Goal: Task Accomplishment & Management: Manage account settings

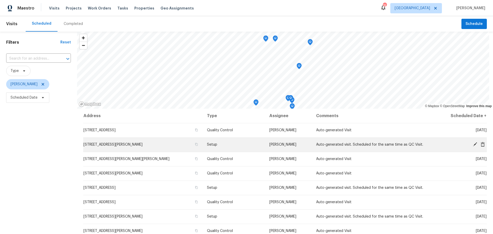
click at [473, 143] on icon at bounding box center [475, 144] width 5 height 5
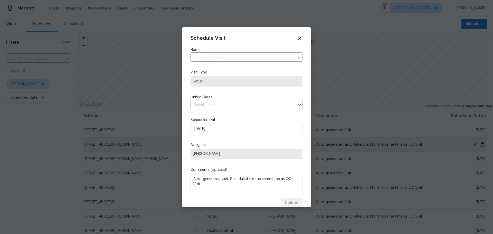
type input "[STREET_ADDRESS][PERSON_NAME]"
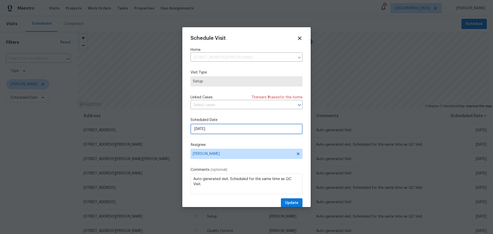
click at [249, 130] on input "[DATE]" at bounding box center [247, 129] width 112 height 10
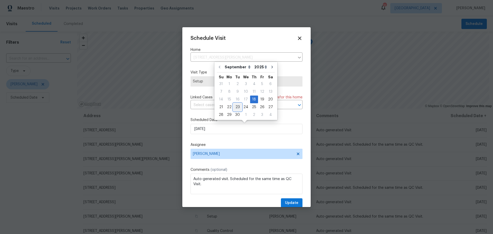
click at [238, 107] on div "23" at bounding box center [237, 106] width 8 height 7
type input "[DATE]"
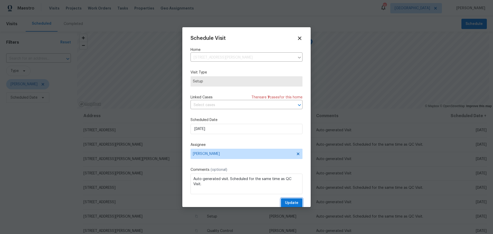
click at [285, 206] on span "Update" at bounding box center [291, 203] width 13 height 6
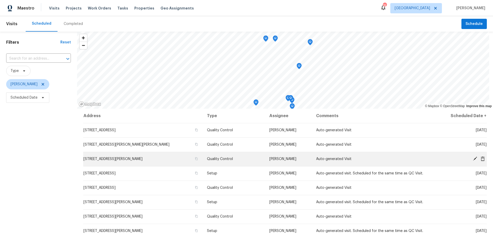
click at [481, 157] on icon at bounding box center [483, 158] width 4 height 5
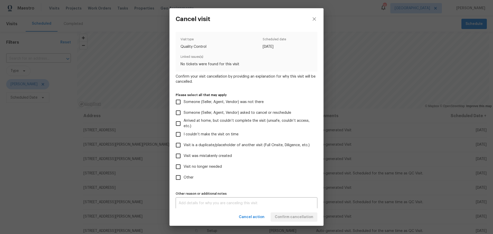
click at [226, 153] on label "Visit was mistakenly created" at bounding box center [243, 155] width 140 height 11
click at [184, 153] on input "Visit was mistakenly created" at bounding box center [178, 155] width 11 height 11
checkbox input "true"
click at [297, 220] on button "Confirm cancellation" at bounding box center [294, 217] width 47 height 10
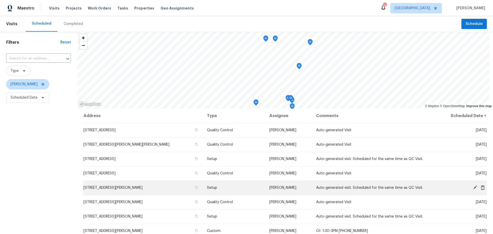
click at [481, 187] on icon at bounding box center [483, 187] width 4 height 5
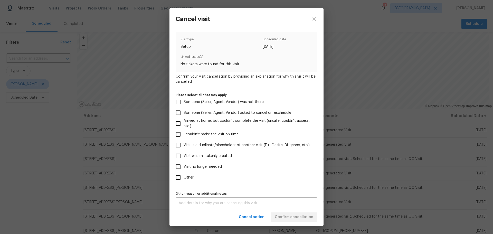
click at [217, 154] on span "Visit was mistakenly created" at bounding box center [208, 155] width 48 height 5
click at [184, 154] on input "Visit was mistakenly created" at bounding box center [178, 155] width 11 height 11
checkbox input "true"
click at [290, 218] on span "Confirm cancellation" at bounding box center [294, 217] width 39 height 6
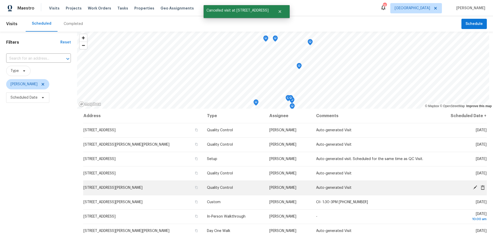
click at [480, 188] on icon at bounding box center [482, 187] width 5 height 5
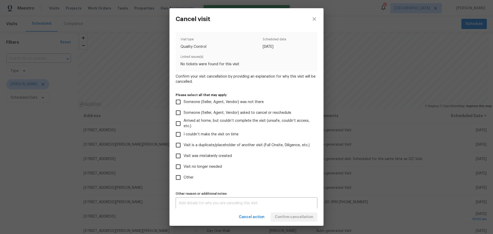
click at [226, 158] on span "Visit was mistakenly created" at bounding box center [208, 155] width 48 height 5
click at [184, 158] on input "Visit was mistakenly created" at bounding box center [178, 155] width 11 height 11
checkbox input "true"
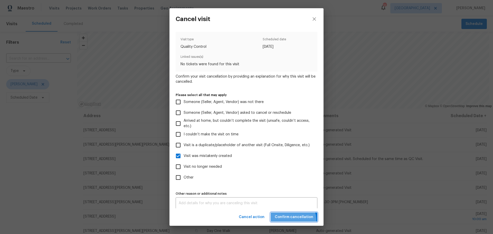
click at [292, 220] on button "Confirm cancellation" at bounding box center [294, 217] width 47 height 10
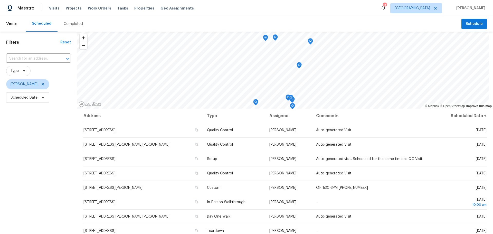
click at [127, 8] on div "Visits Projects Work Orders Tasks Properties Geo Assignments" at bounding box center [124, 8] width 151 height 10
click at [134, 8] on span "Properties" at bounding box center [144, 8] width 20 height 5
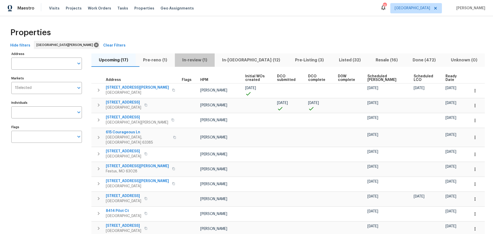
click at [204, 57] on span "In-review (1)" at bounding box center [195, 59] width 34 height 7
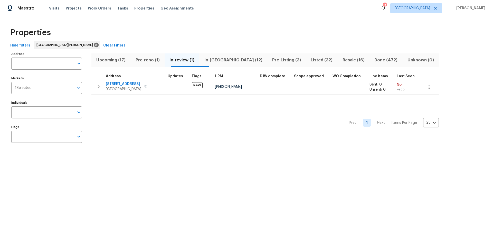
click at [220, 56] on span "In-[GEOGRAPHIC_DATA] (12)" at bounding box center [233, 59] width 62 height 7
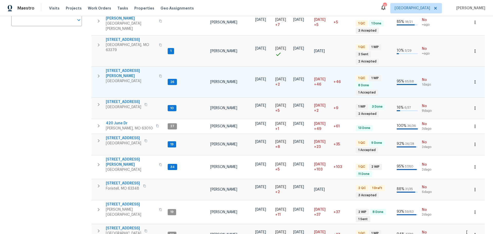
scroll to position [115, 0]
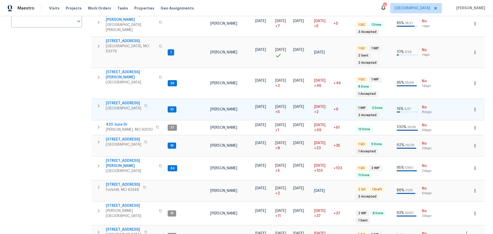
click at [135, 101] on span "[STREET_ADDRESS]" at bounding box center [123, 103] width 35 height 5
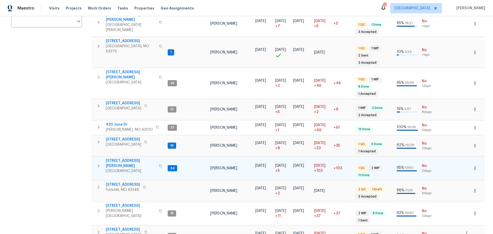
click at [124, 158] on span "4642 Theiss Rd" at bounding box center [131, 163] width 50 height 10
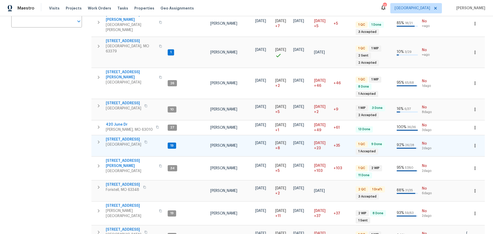
click at [138, 137] on span "3049 Summerfield Manor Dr" at bounding box center [123, 139] width 35 height 5
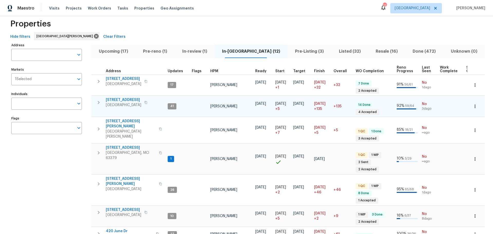
scroll to position [0, 0]
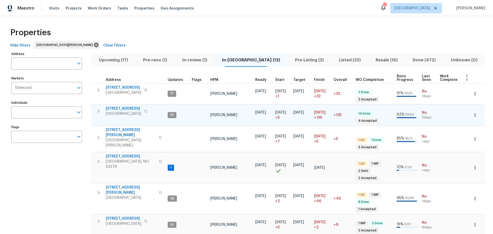
click at [121, 107] on span "120 Birchwood Dr" at bounding box center [123, 108] width 35 height 5
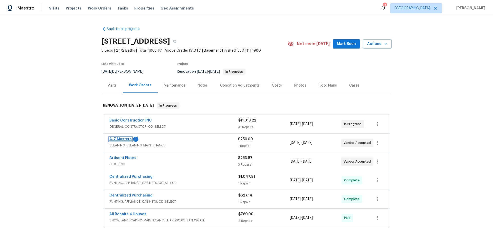
click at [121, 138] on link "A-Z Masters" at bounding box center [120, 139] width 22 height 4
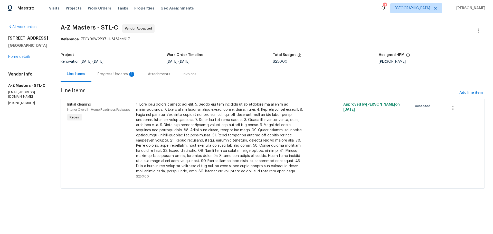
click at [98, 76] on div "Progress Updates 1" at bounding box center [117, 74] width 38 height 5
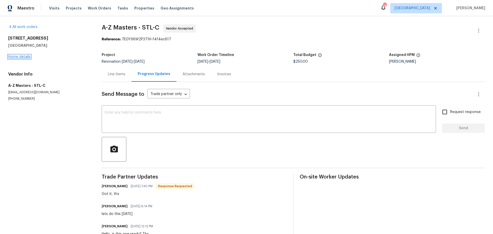
click at [23, 55] on link "Home details" at bounding box center [19, 57] width 22 height 4
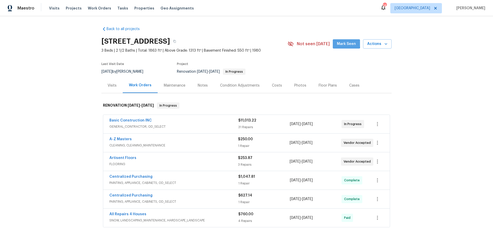
click at [343, 43] on span "Mark Seen" at bounding box center [346, 44] width 19 height 6
click at [203, 90] on div "Notes" at bounding box center [203, 85] width 22 height 15
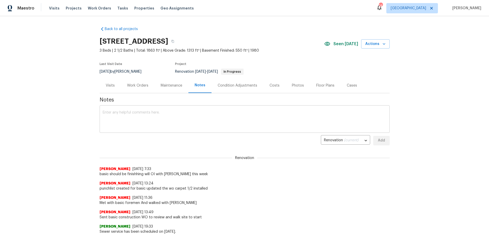
click at [179, 115] on textarea at bounding box center [245, 120] width 284 height 18
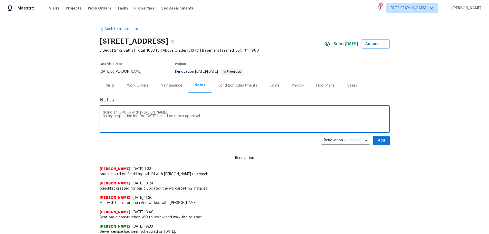
type textarea "doing an OI/URS with Mike calling inspection ion for next Thursday based on mik…"
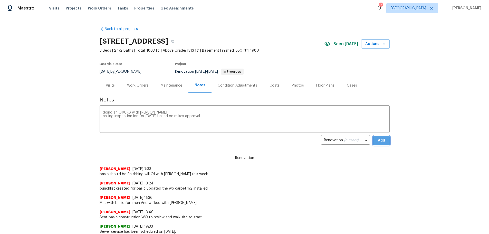
click at [385, 138] on button "Add" at bounding box center [381, 141] width 16 height 10
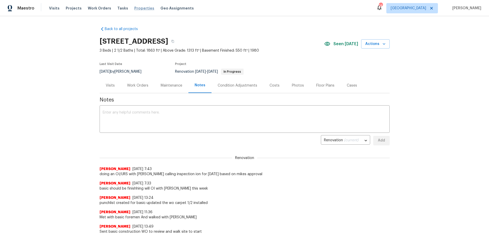
click at [140, 10] on span "Properties" at bounding box center [144, 8] width 20 height 5
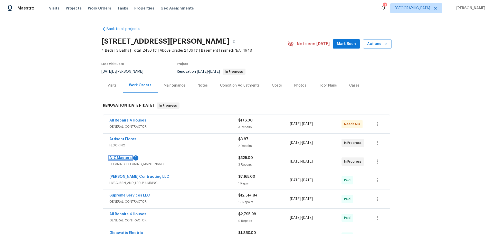
click at [117, 158] on link "A-Z Masters" at bounding box center [120, 158] width 22 height 4
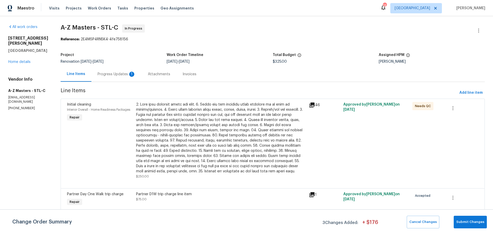
click at [102, 78] on div "Progress Updates 1" at bounding box center [116, 74] width 50 height 15
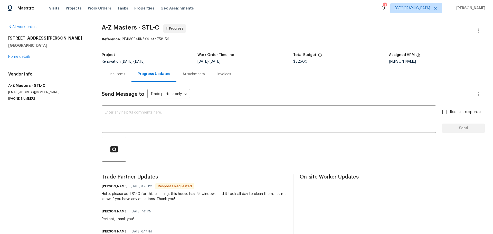
click at [113, 75] on div "Line Items" at bounding box center [116, 74] width 17 height 5
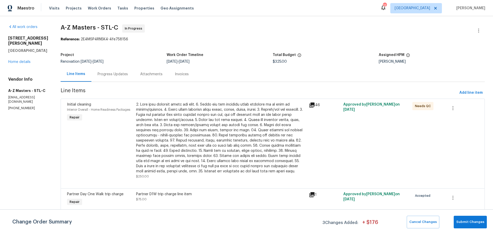
scroll to position [1, 0]
click at [227, 146] on div at bounding box center [221, 138] width 170 height 72
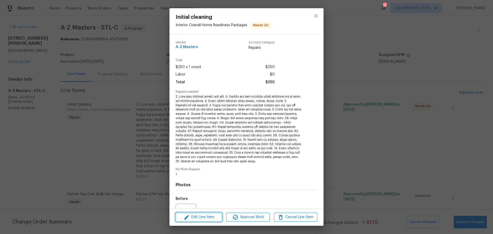
click at [200, 218] on span "Edit Line Item" at bounding box center [198, 217] width 43 height 6
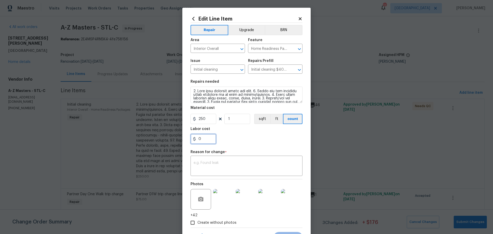
click at [204, 141] on input "0" at bounding box center [204, 139] width 26 height 10
type input "150"
click at [209, 161] on div "x ​" at bounding box center [247, 166] width 112 height 19
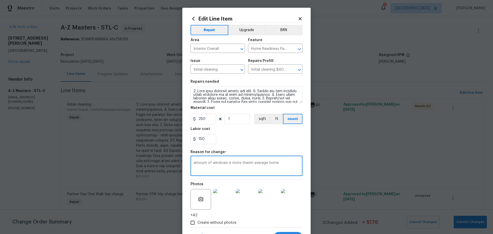
click at [248, 165] on textarea "amount of windows is more thanm average home" at bounding box center [247, 166] width 106 height 11
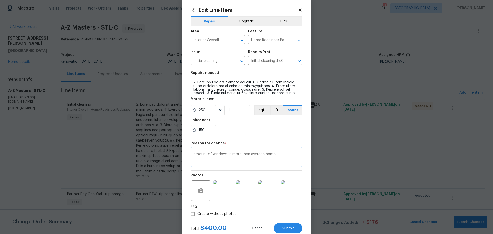
scroll to position [24, 0]
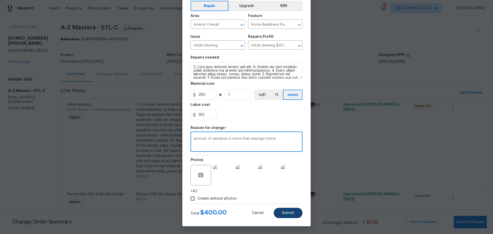
type textarea "amount of windows is more than average home"
click at [284, 212] on span "Submit" at bounding box center [288, 213] width 12 height 4
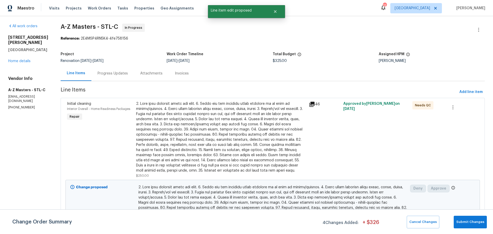
scroll to position [0, 0]
click at [464, 220] on span "Submit Changes" at bounding box center [470, 222] width 28 height 6
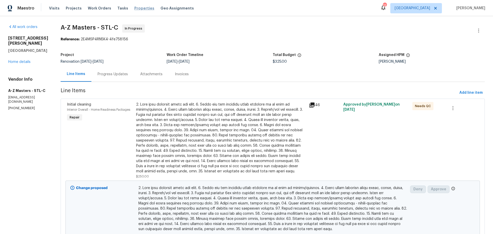
click at [134, 7] on span "Properties" at bounding box center [144, 8] width 20 height 5
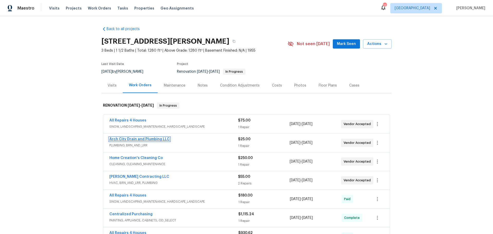
click at [149, 139] on link "Arch City Drain and Plumbing LLC" at bounding box center [139, 139] width 60 height 4
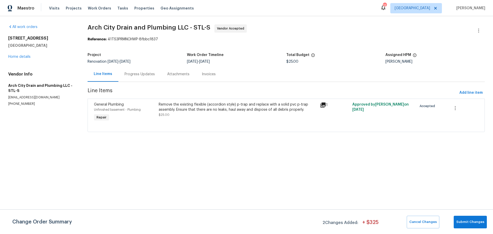
click at [147, 74] on div "Progress Updates" at bounding box center [140, 74] width 30 height 5
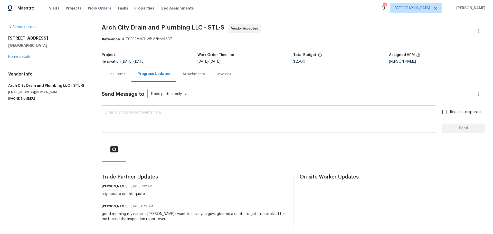
click at [154, 122] on textarea at bounding box center [269, 120] width 328 height 18
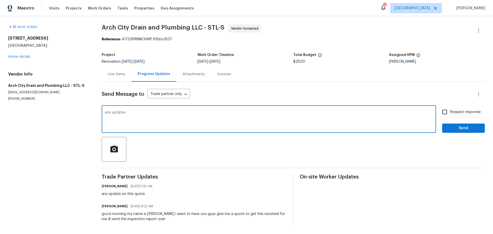
type textarea "any updates"
click at [439, 112] on input "Request response" at bounding box center [444, 112] width 11 height 11
checkbox input "true"
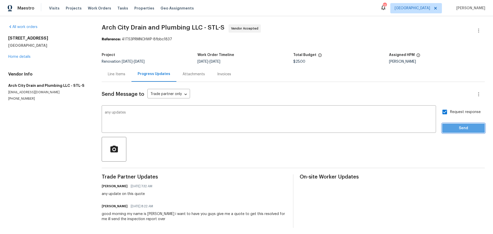
click at [443, 131] on button "Send" at bounding box center [463, 129] width 43 height 10
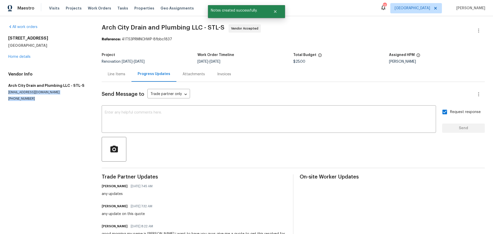
drag, startPoint x: 47, startPoint y: 96, endPoint x: 7, endPoint y: 92, distance: 39.7
click at [7, 92] on div "All work orders 120 Birchwood Dr Ballwin, MO 63011 Home details Vendor Info Arc…" at bounding box center [246, 136] width 493 height 240
copy div "archcitydrain@gmail.com (314) 400-0303"
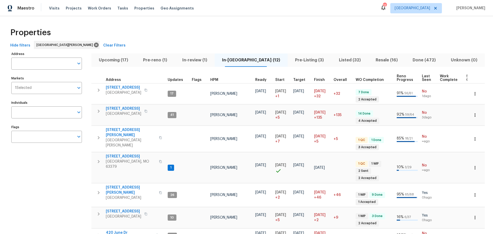
drag, startPoint x: 120, startPoint y: 54, endPoint x: 124, endPoint y: 58, distance: 4.5
click at [120, 55] on button "Upcoming (17)" at bounding box center [113, 59] width 44 height 13
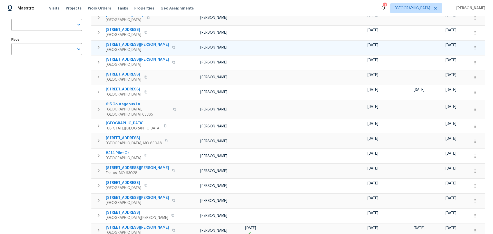
scroll to position [51, 0]
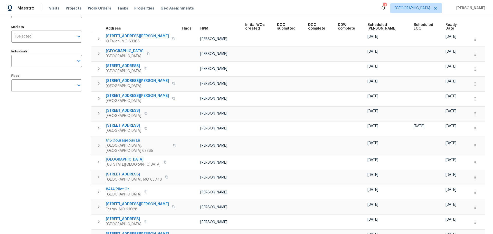
click at [377, 27] on span "Scheduled [PERSON_NAME]" at bounding box center [385, 26] width 37 height 7
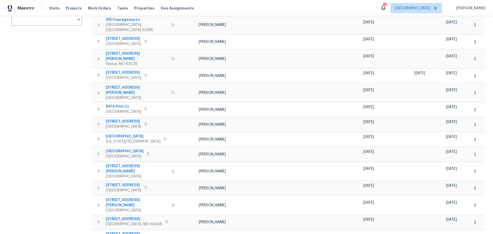
scroll to position [128, 0]
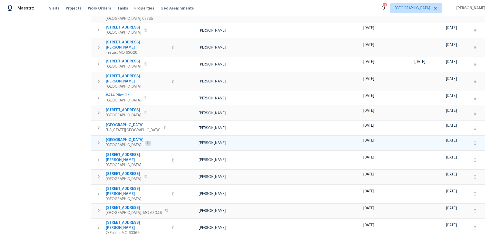
click at [149, 141] on icon "button" at bounding box center [148, 142] width 3 height 3
click at [130, 137] on span "[GEOGRAPHIC_DATA]" at bounding box center [125, 139] width 38 height 5
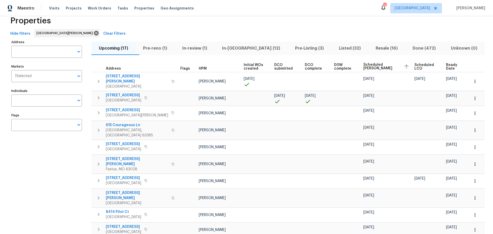
scroll to position [0, 0]
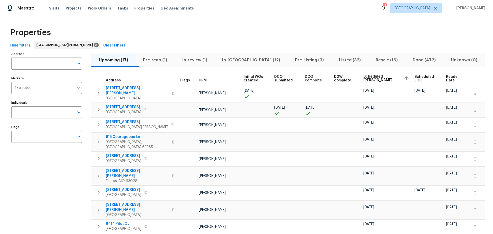
click at [241, 61] on span "In-[GEOGRAPHIC_DATA] (12)" at bounding box center [251, 59] width 67 height 7
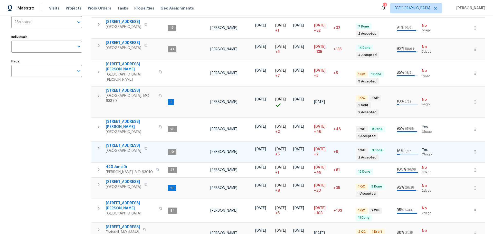
scroll to position [128, 0]
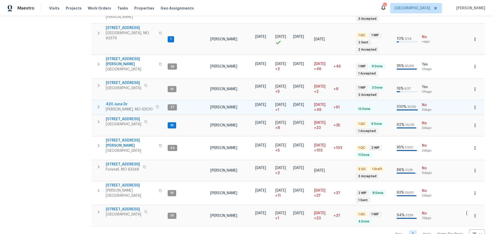
click at [121, 102] on span "420 June Dr" at bounding box center [129, 104] width 47 height 5
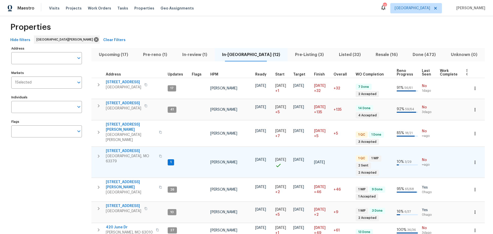
scroll to position [0, 0]
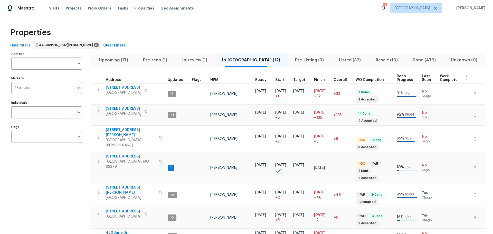
drag, startPoint x: 167, startPoint y: 79, endPoint x: 148, endPoint y: 77, distance: 19.9
click at [148, 77] on tr "Address Updates Flags HPM Ready Start Target Finish Overall WO Completion Reno …" at bounding box center [312, 78] width 443 height 11
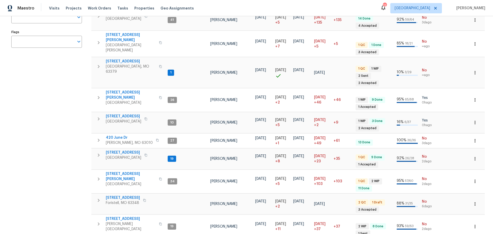
scroll to position [5, 0]
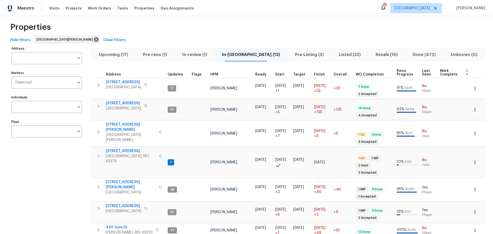
click at [213, 72] on th "HPM" at bounding box center [230, 73] width 45 height 11
click at [213, 75] on span "HPM" at bounding box center [214, 75] width 8 height 4
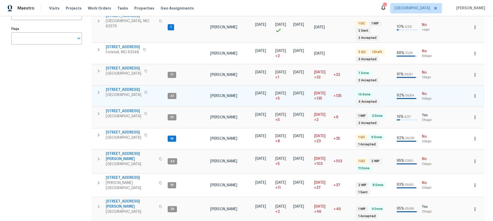
scroll to position [103, 0]
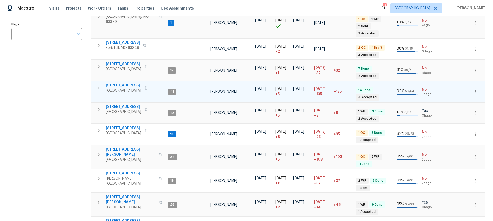
click at [128, 83] on span "120 Birchwood Dr" at bounding box center [123, 85] width 35 height 5
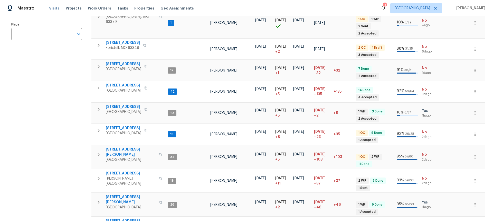
click at [53, 10] on span "Visits" at bounding box center [54, 8] width 11 height 5
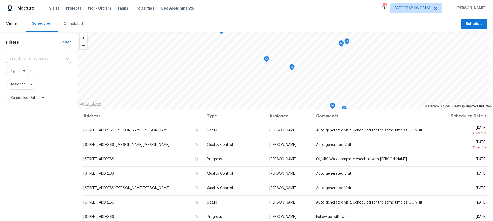
click at [66, 26] on div "Completed" at bounding box center [74, 23] width 32 height 15
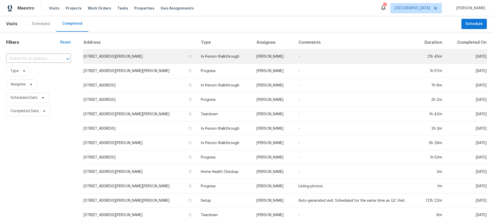
click at [138, 55] on td "83 Chafford Woods, Saint Louis, MO 63144" at bounding box center [139, 56] width 113 height 14
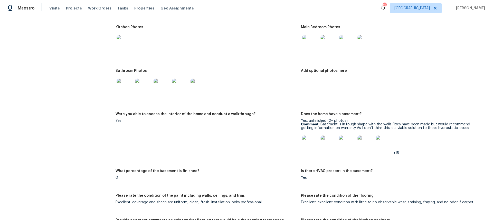
scroll to position [796, 0]
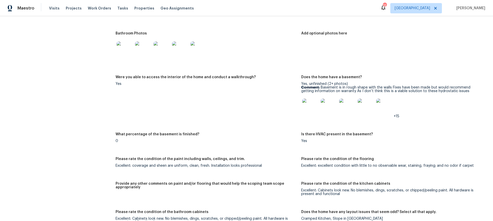
click at [311, 106] on img at bounding box center [310, 106] width 16 height 16
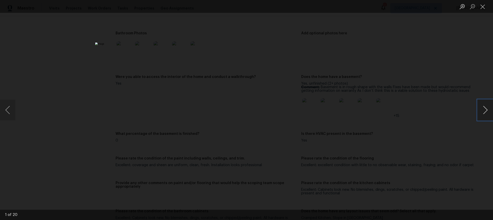
click at [484, 104] on button "Next image" at bounding box center [485, 110] width 15 height 21
click at [484, 113] on button "Next image" at bounding box center [485, 110] width 15 height 21
click at [485, 111] on button "Next image" at bounding box center [485, 110] width 15 height 21
click at [479, 109] on button "Next image" at bounding box center [485, 110] width 15 height 21
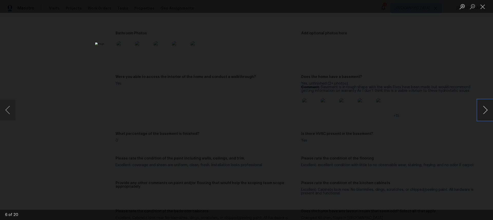
click at [485, 107] on button "Next image" at bounding box center [485, 110] width 15 height 21
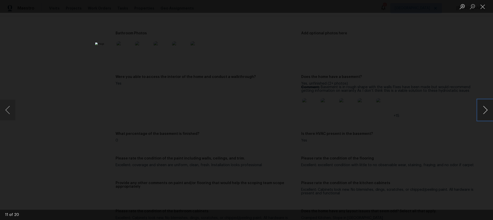
click at [479, 110] on button "Next image" at bounding box center [485, 110] width 15 height 21
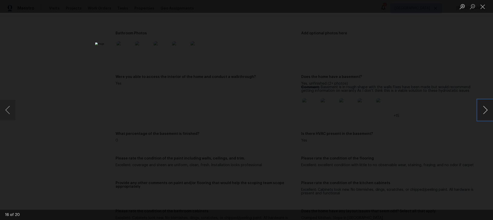
click at [486, 112] on button "Next image" at bounding box center [485, 110] width 15 height 21
click at [486, 11] on button "Close lightbox" at bounding box center [483, 6] width 10 height 9
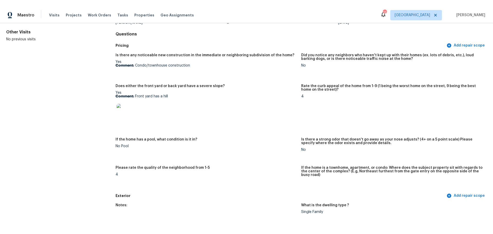
scroll to position [0, 0]
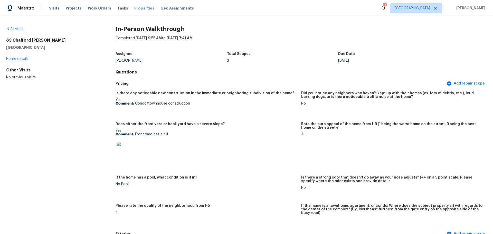
click at [134, 7] on span "Properties" at bounding box center [144, 8] width 20 height 5
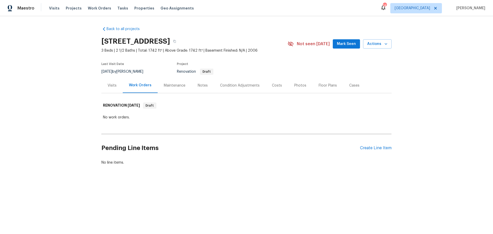
click at [273, 88] on div "Costs" at bounding box center [277, 85] width 10 height 5
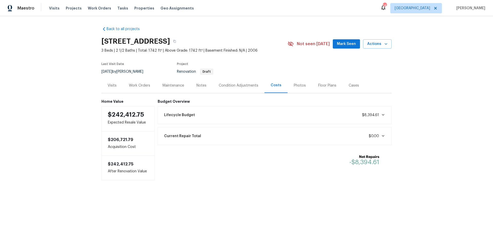
click at [234, 88] on div "Condition Adjustments" at bounding box center [239, 85] width 40 height 5
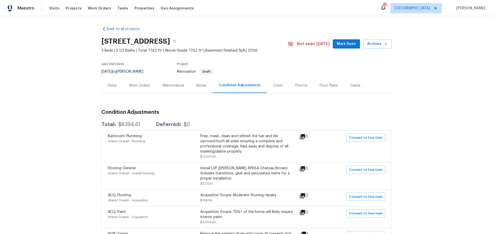
click at [115, 93] on div "Visits" at bounding box center [111, 85] width 21 height 15
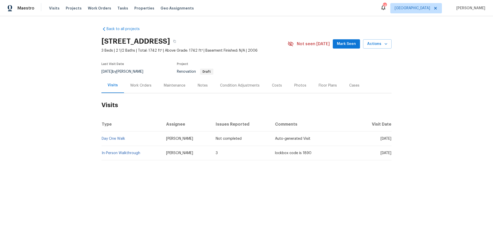
click at [135, 160] on td "In-Person Walkthrough" at bounding box center [131, 153] width 61 height 14
click at [134, 155] on link "In-Person Walkthrough" at bounding box center [121, 153] width 39 height 4
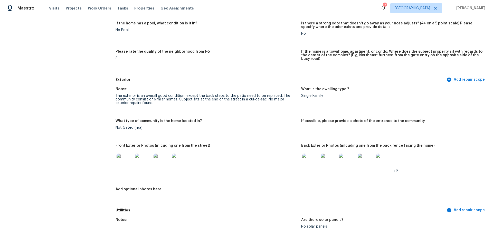
scroll to position [128, 0]
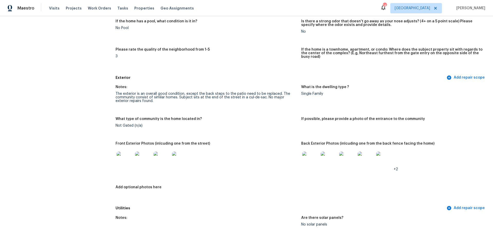
click at [129, 159] on img at bounding box center [125, 159] width 16 height 16
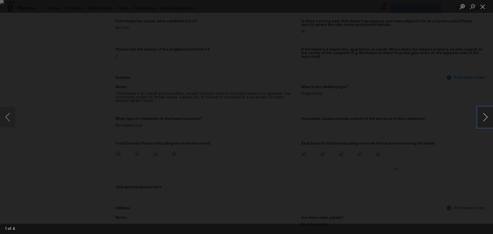
click at [482, 120] on button "Next image" at bounding box center [485, 117] width 15 height 21
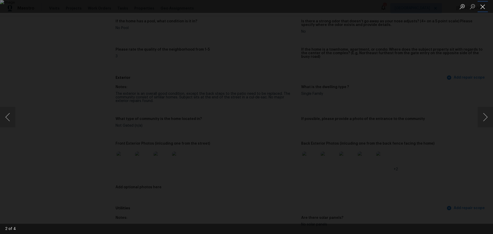
click at [487, 7] on button "Close lightbox" at bounding box center [483, 6] width 10 height 9
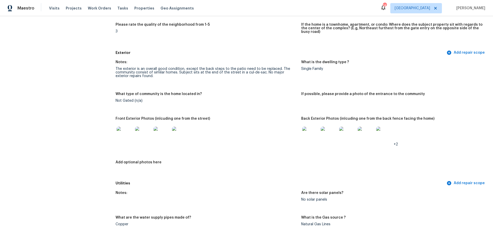
scroll to position [154, 0]
click at [309, 129] on img at bounding box center [310, 134] width 16 height 16
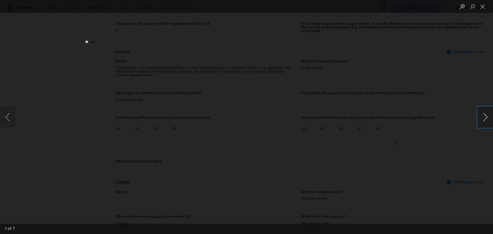
click at [480, 117] on button "Next image" at bounding box center [485, 117] width 15 height 21
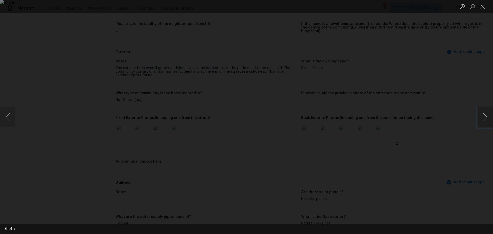
click at [480, 117] on button "Next image" at bounding box center [485, 117] width 15 height 21
click at [483, 9] on button "Close lightbox" at bounding box center [483, 6] width 10 height 9
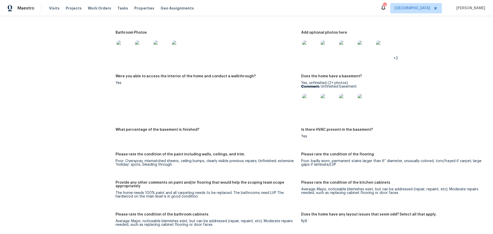
scroll to position [642, 0]
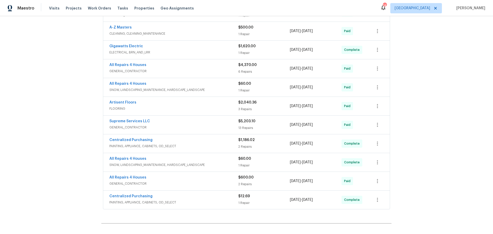
scroll to position [248, 0]
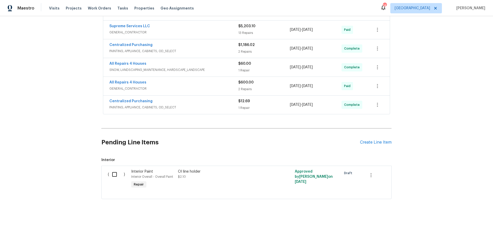
click at [112, 173] on input "checkbox" at bounding box center [116, 174] width 15 height 11
checkbox input "true"
click at [19, 218] on span "Cancel (1) Item" at bounding box center [26, 221] width 33 height 6
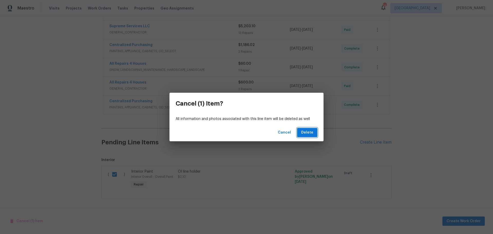
click at [302, 133] on span "Delete" at bounding box center [307, 132] width 12 height 6
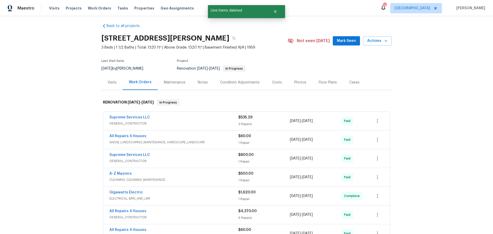
scroll to position [0, 0]
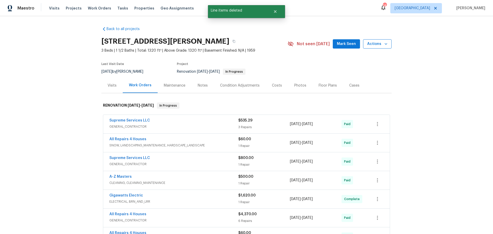
click at [384, 46] on icon "button" at bounding box center [385, 43] width 5 height 5
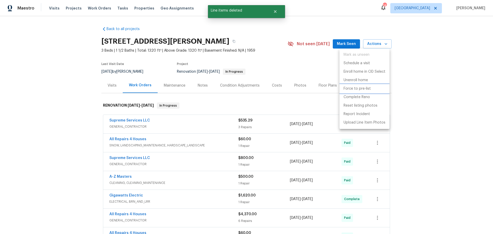
click at [366, 88] on p "Force to pre-list" at bounding box center [357, 88] width 27 height 5
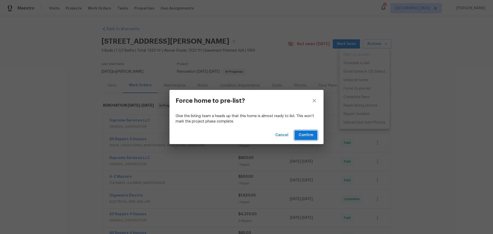
click at [303, 135] on span "Confirm" at bounding box center [306, 135] width 15 height 6
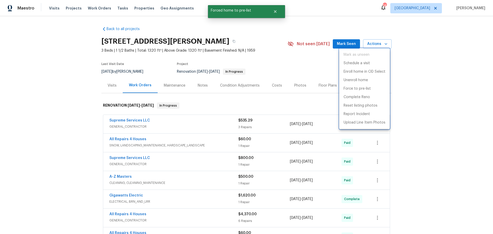
click at [344, 46] on div at bounding box center [246, 117] width 493 height 234
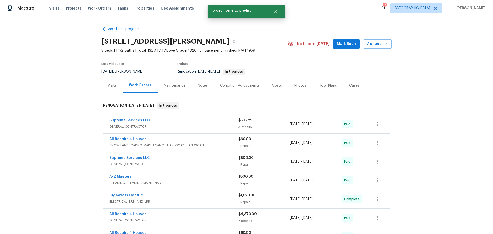
click at [341, 42] on span "Mark Seen" at bounding box center [346, 44] width 19 height 6
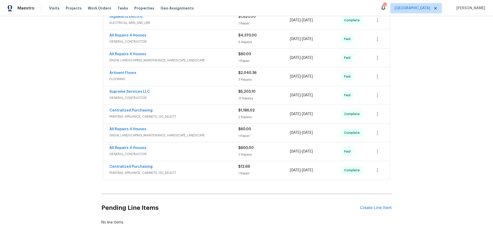
scroll to position [208, 0]
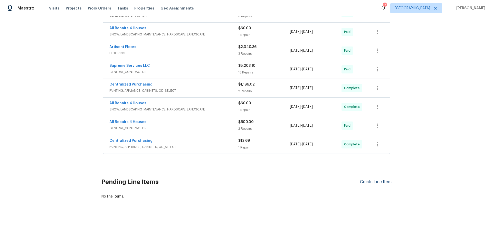
click at [365, 179] on div "Create Line Item" at bounding box center [376, 181] width 32 height 5
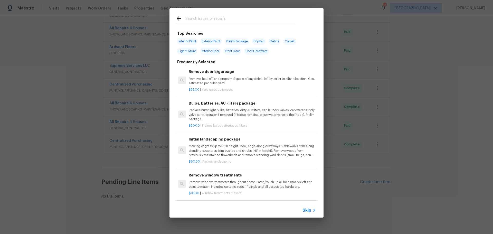
click at [202, 21] on input "text" at bounding box center [239, 19] width 109 height 8
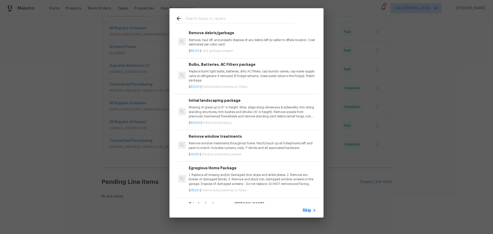
scroll to position [51, 0]
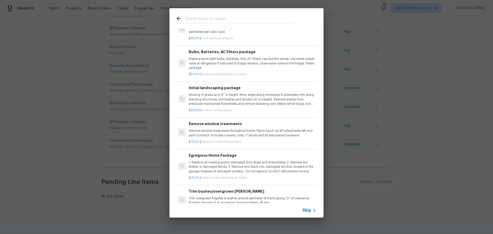
click at [215, 99] on p "Mowing of grass up to 6" in height. Mow, edge along driveways & sidewalks, trim…" at bounding box center [252, 99] width 127 height 13
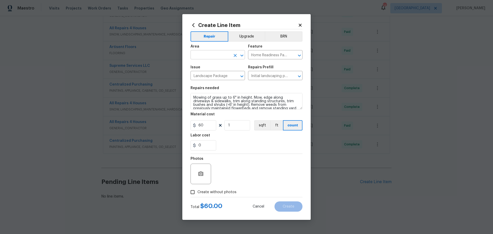
click at [244, 56] on icon "Open" at bounding box center [242, 55] width 6 height 6
click at [230, 73] on li "Exterior Overall" at bounding box center [218, 75] width 54 height 8
type input "Exterior Overall"
drag, startPoint x: 235, startPoint y: 121, endPoint x: 239, endPoint y: 123, distance: 3.7
click at [236, 121] on input "1" at bounding box center [237, 125] width 26 height 10
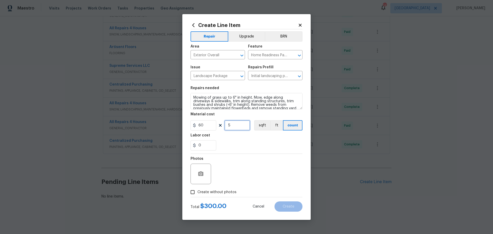
type input "5"
click at [238, 142] on div "0" at bounding box center [247, 145] width 112 height 10
click at [215, 191] on span "Create without photos" at bounding box center [216, 191] width 39 height 5
click at [197, 191] on input "Create without photos" at bounding box center [193, 192] width 10 height 10
checkbox input "true"
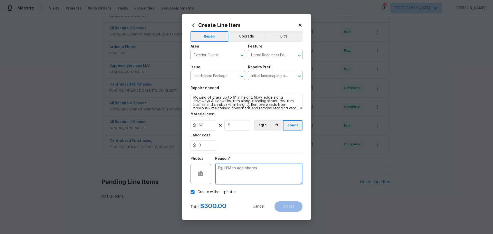
click at [222, 177] on textarea at bounding box center [258, 174] width 87 height 21
type textarea "1"
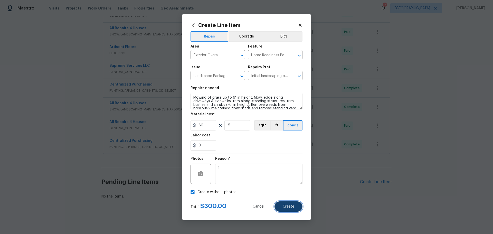
click at [293, 207] on span "Create" at bounding box center [289, 207] width 12 height 4
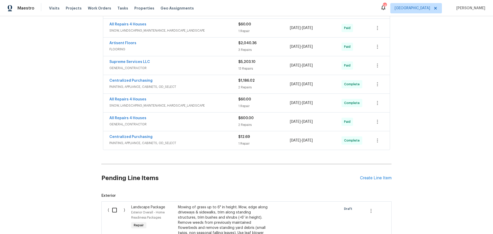
scroll to position [286, 0]
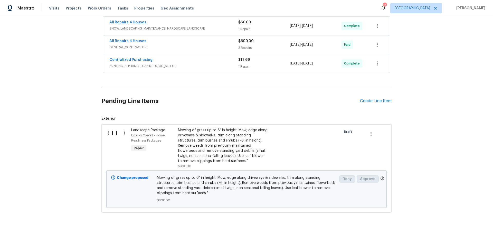
click at [113, 132] on input "checkbox" at bounding box center [116, 133] width 15 height 11
checkbox input "true"
click at [449, 222] on span "Create Work Order" at bounding box center [464, 221] width 34 height 6
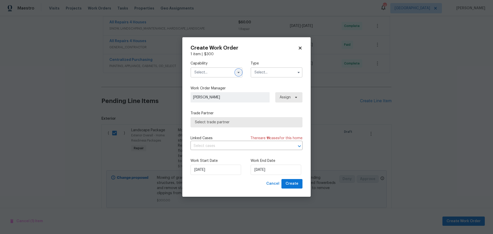
click at [236, 73] on button "button" at bounding box center [238, 72] width 6 height 6
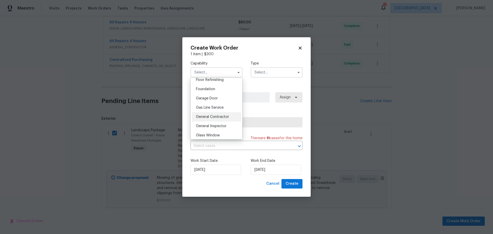
scroll to position [231, 0]
click at [222, 100] on span "General Contractor" at bounding box center [212, 98] width 33 height 4
type input "General Contractor"
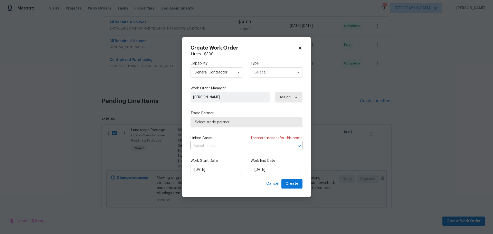
click at [266, 73] on input "text" at bounding box center [277, 72] width 52 height 10
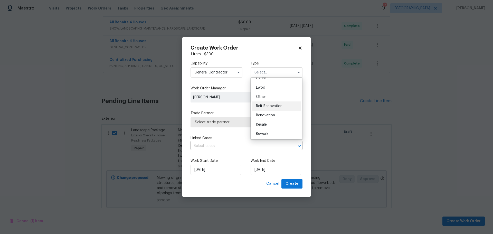
scroll to position [61, 0]
click at [270, 108] on div "Renovation" at bounding box center [276, 105] width 49 height 9
type input "Renovation"
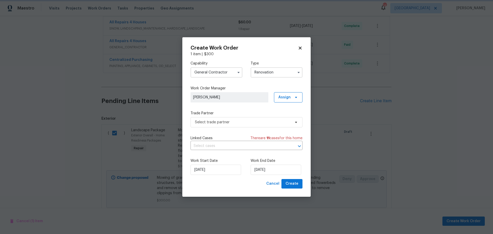
scroll to position [0, 0]
click at [257, 118] on span "Select trade partner" at bounding box center [247, 122] width 112 height 10
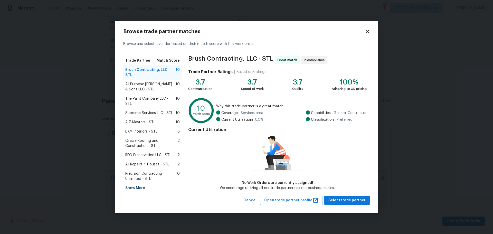
click at [159, 162] on span "All Repairs 4 Houses - STL" at bounding box center [147, 164] width 44 height 5
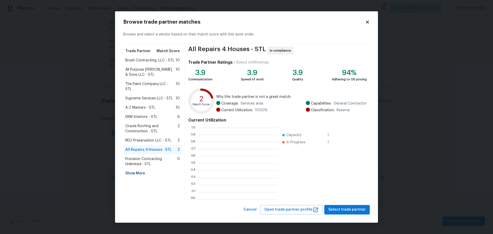
scroll to position [68, 76]
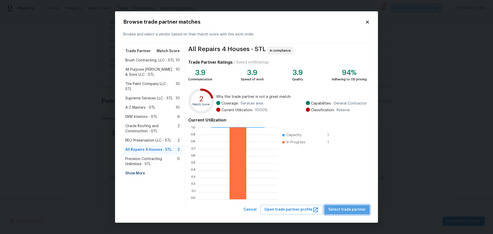
click at [359, 208] on span "Select trade partner" at bounding box center [346, 209] width 37 height 6
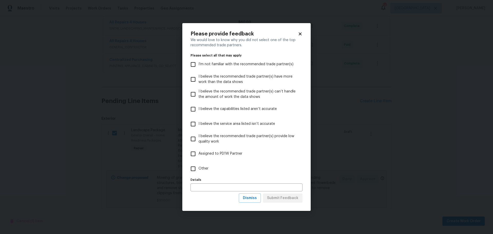
click at [221, 154] on span "Assigned to PD1W Partner" at bounding box center [220, 153] width 44 height 5
click at [198, 154] on input "Assigned to PD1W Partner" at bounding box center [193, 153] width 11 height 11
checkbox input "true"
click at [287, 200] on span "Submit Feedback" at bounding box center [282, 198] width 31 height 6
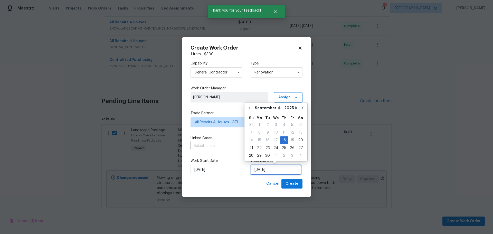
click at [268, 166] on input "9/18/2025" at bounding box center [276, 170] width 51 height 10
click at [260, 149] on div "22" at bounding box center [259, 147] width 8 height 7
type input "9/22/2025"
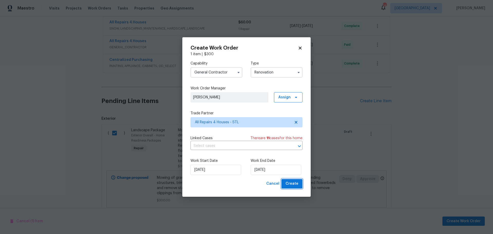
click at [295, 183] on span "Create" at bounding box center [292, 184] width 13 height 6
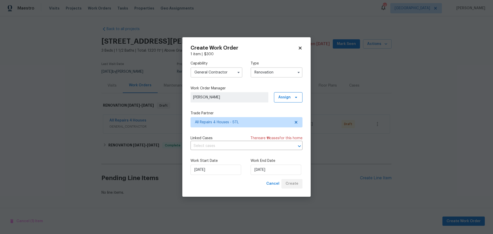
scroll to position [0, 0]
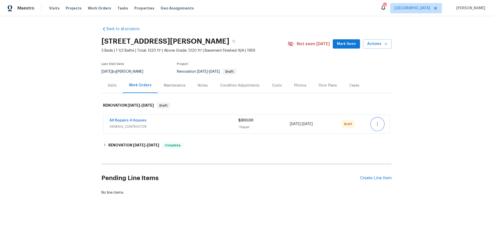
click at [374, 123] on icon "button" at bounding box center [377, 124] width 6 height 6
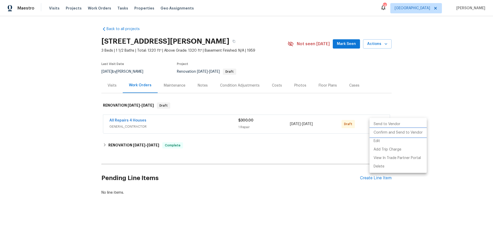
click at [410, 133] on li "Confirm and Send to Vendor" at bounding box center [397, 132] width 57 height 8
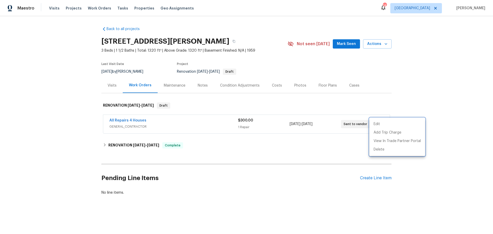
click at [430, 93] on div at bounding box center [246, 117] width 493 height 234
click at [346, 68] on section "420 June Dr, Arnold, MO 63010 3 Beds | 1 1/2 Baths | Total: 1320 ft² | Above Gr…" at bounding box center [246, 56] width 290 height 43
click at [349, 45] on span "Mark Seen" at bounding box center [346, 44] width 19 height 6
